Goal: Navigation & Orientation: Find specific page/section

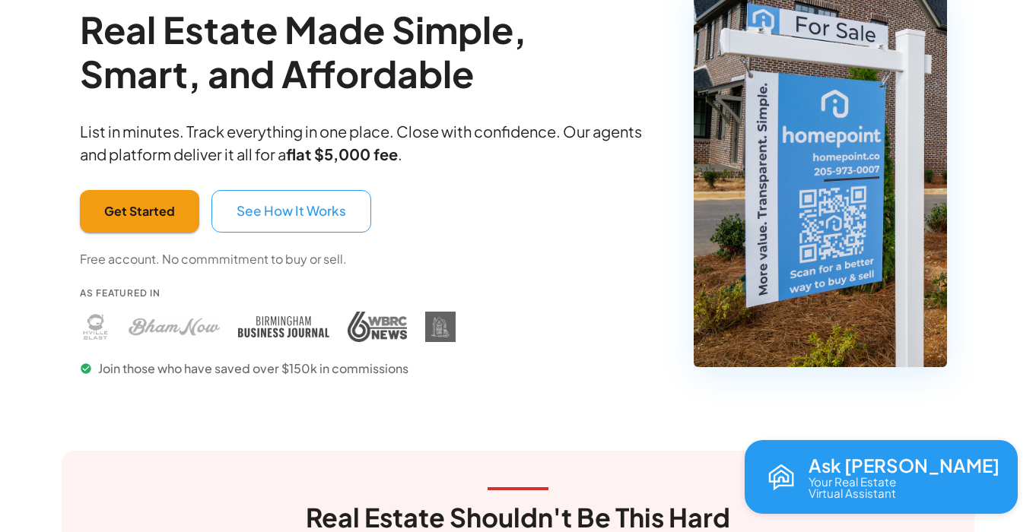
scroll to position [139, 0]
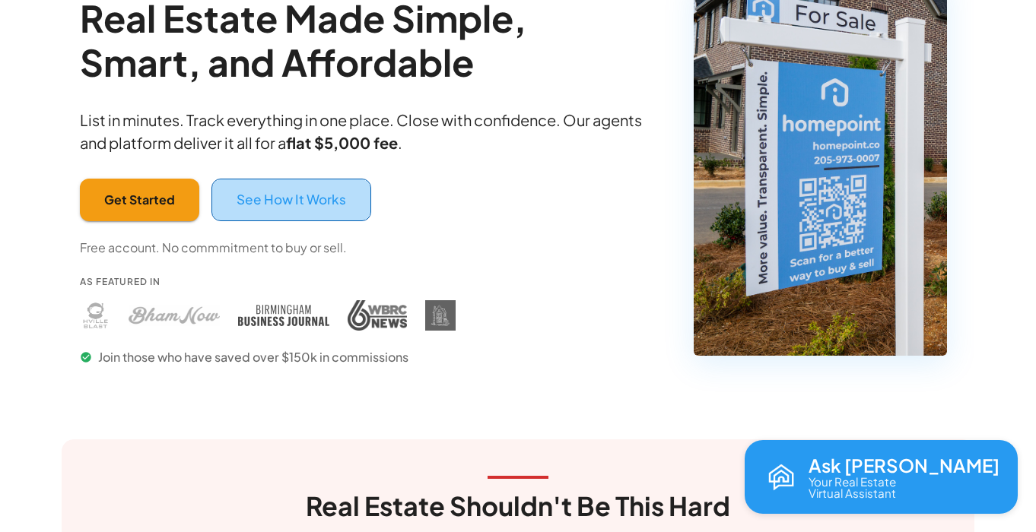
click at [303, 198] on button "See How It Works" at bounding box center [291, 200] width 160 height 43
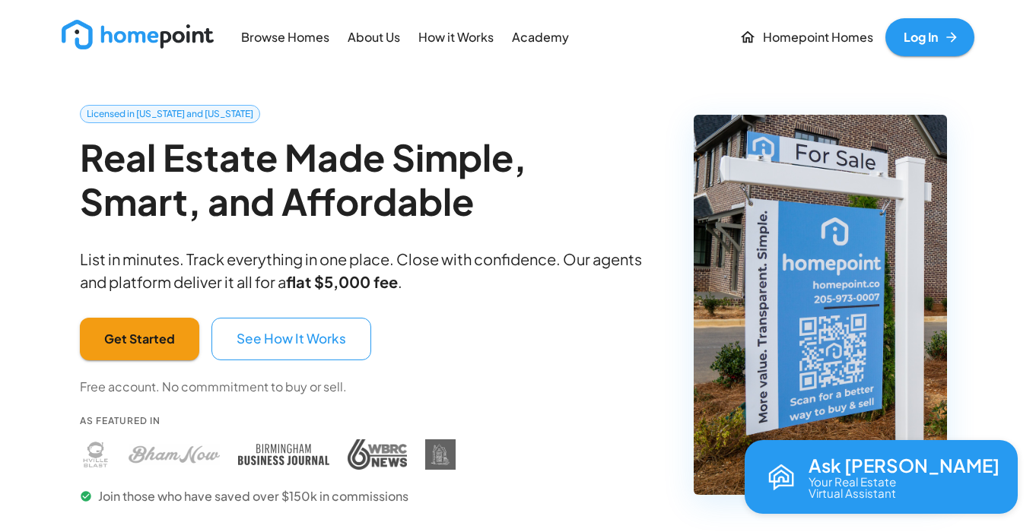
scroll to position [0, 0]
click at [460, 38] on p "How it Works" at bounding box center [455, 37] width 75 height 17
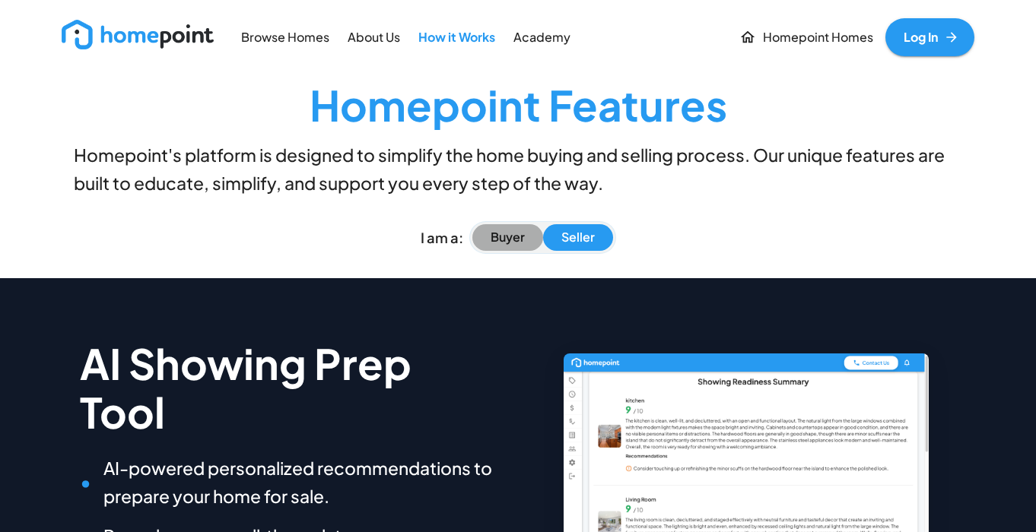
click at [505, 238] on p "Buyer" at bounding box center [507, 237] width 34 height 17
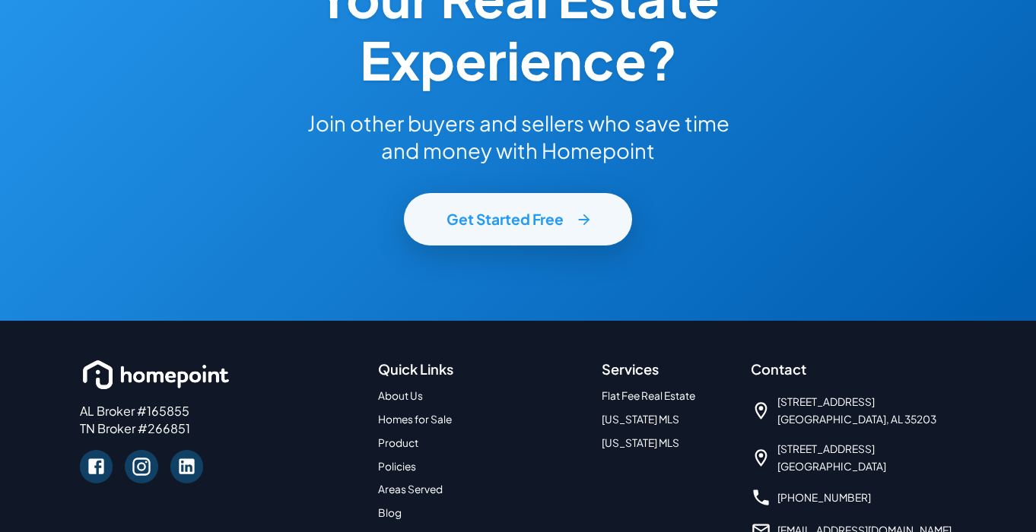
scroll to position [2048, 0]
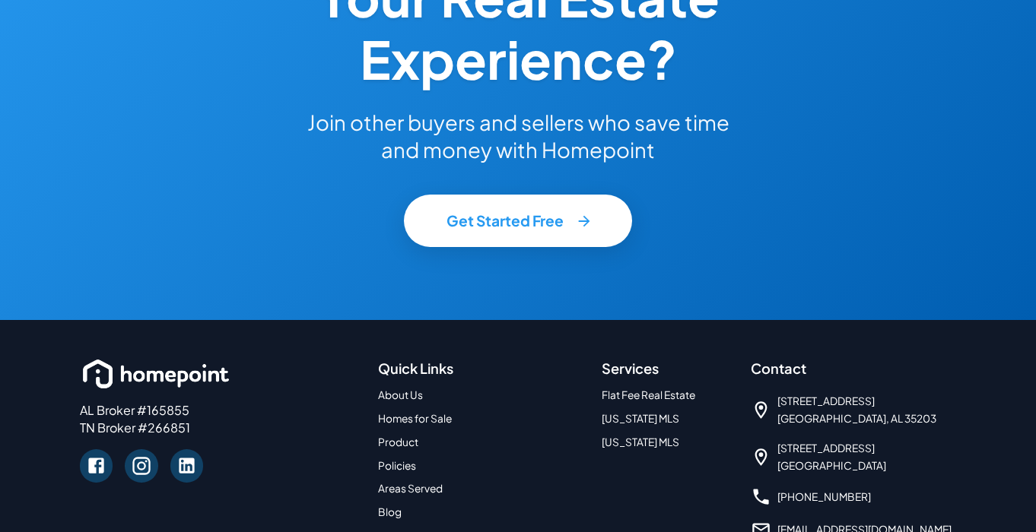
click at [439, 412] on link "Homes for Sale" at bounding box center [415, 418] width 74 height 13
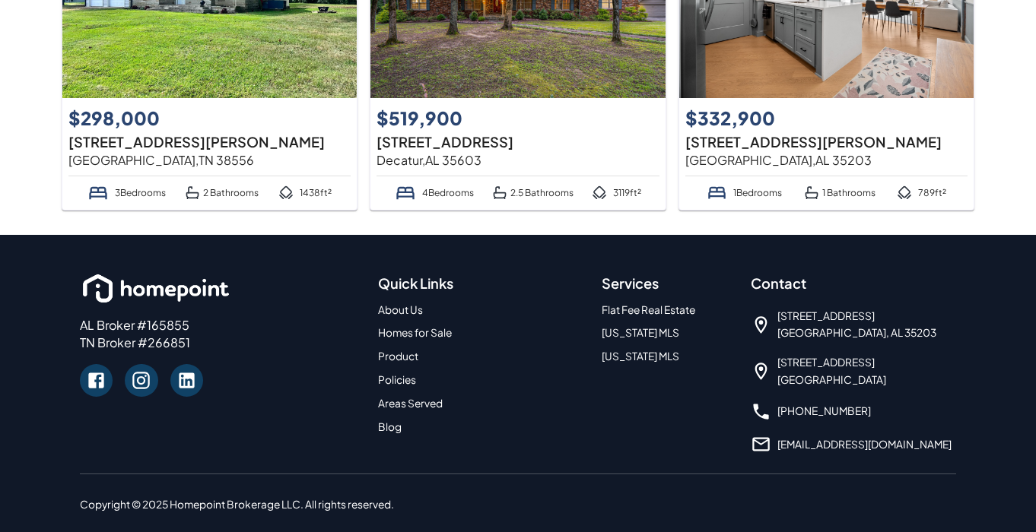
scroll to position [214, 0]
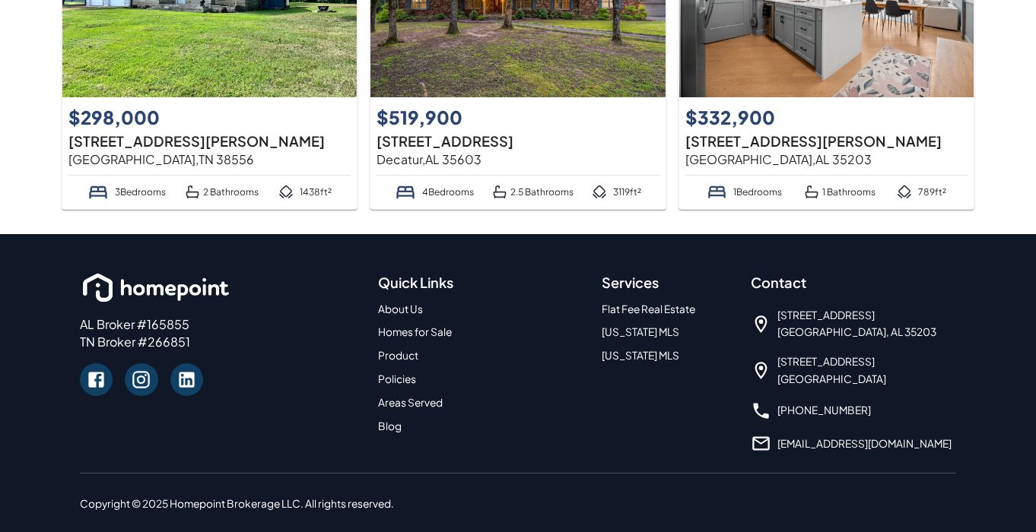
click at [401, 357] on link "Product" at bounding box center [398, 355] width 40 height 13
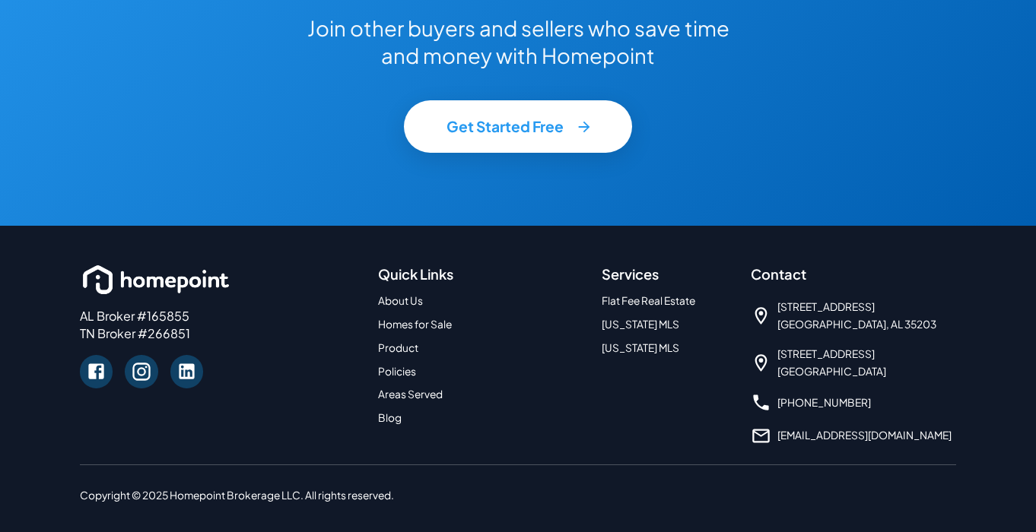
scroll to position [2690, 0]
click at [430, 387] on link "Areas Served" at bounding box center [410, 393] width 65 height 13
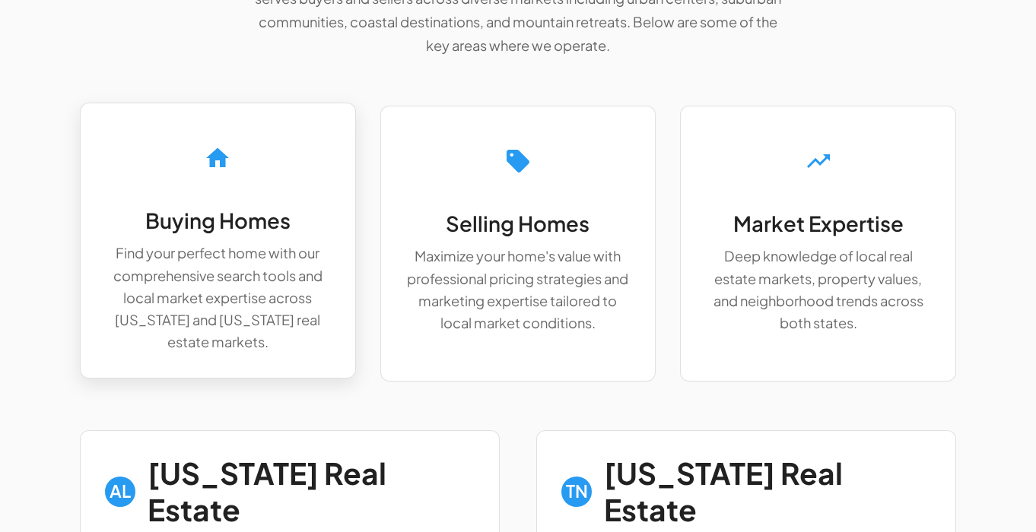
scroll to position [302, 0]
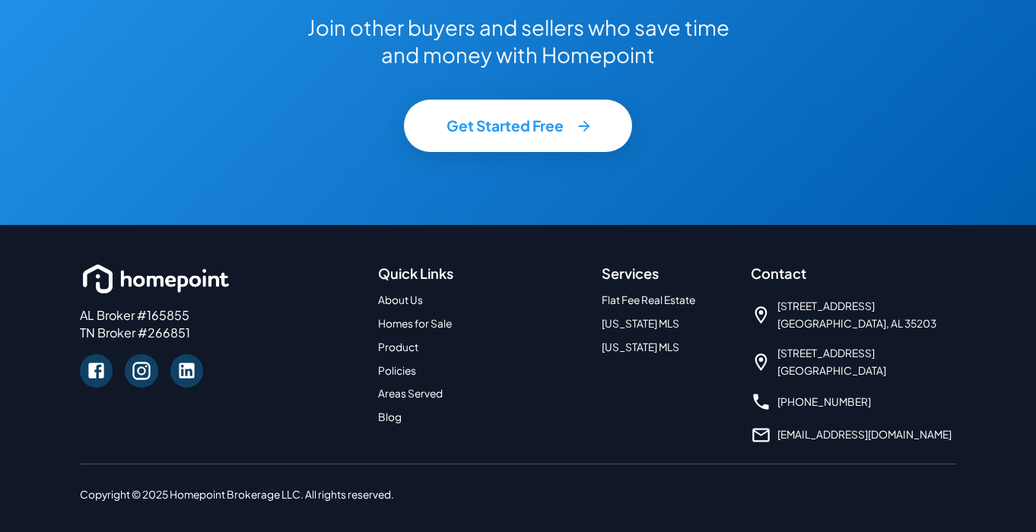
scroll to position [71, 0]
